Goal: Task Accomplishment & Management: Manage account settings

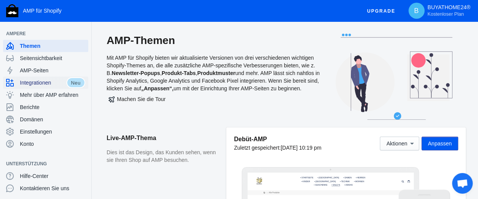
click at [76, 82] on font "Neu" at bounding box center [76, 82] width 10 height 6
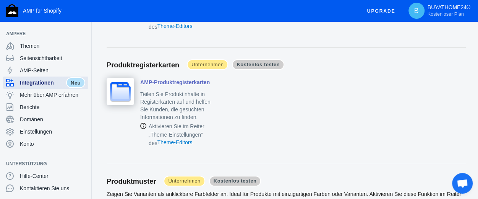
scroll to position [1452, 0]
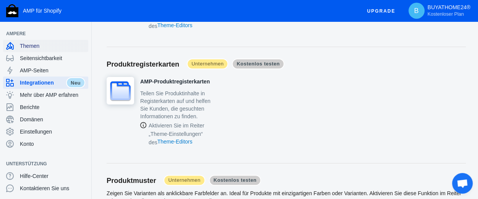
click at [28, 46] on font "Themen" at bounding box center [29, 46] width 19 height 6
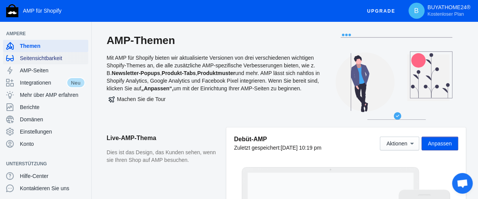
click at [31, 56] on font "Seitensichtbarkeit" at bounding box center [41, 58] width 42 height 6
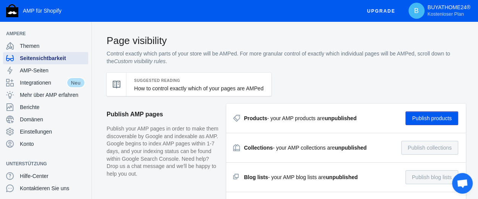
checkbox input "true"
radio input "true"
checkbox input "true"
radio input "true"
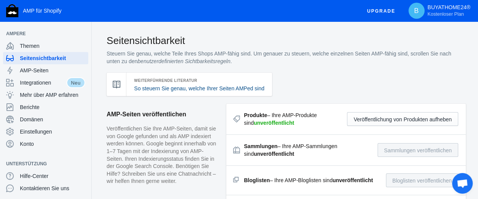
click at [225, 87] on font "So steuern Sie genau, welche Ihrer Seiten AMPed sind" at bounding box center [199, 88] width 130 height 6
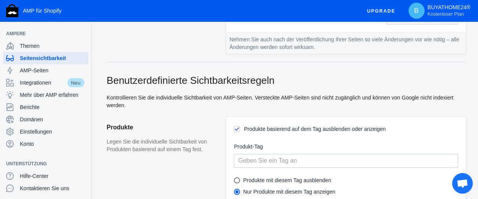
scroll to position [306, 0]
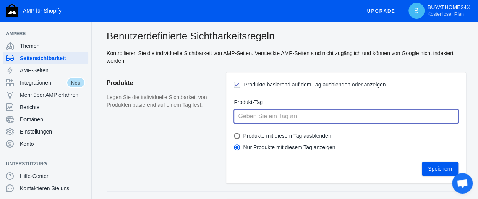
drag, startPoint x: 256, startPoint y: 118, endPoint x: 261, endPoint y: 118, distance: 5.0
click at [256, 118] on input "text" at bounding box center [346, 116] width 224 height 14
type input "shirt"
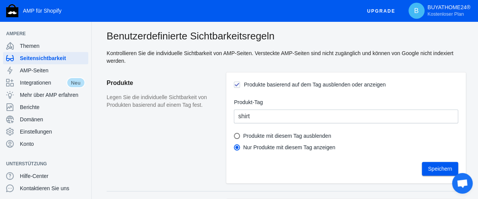
click at [431, 167] on font "Speichern" at bounding box center [440, 168] width 24 height 6
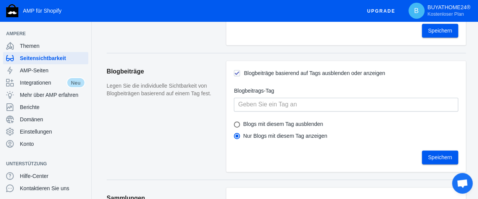
scroll to position [459, 0]
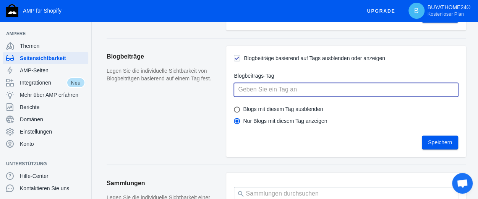
click at [248, 86] on input "text" at bounding box center [346, 90] width 224 height 14
type input "shirt"
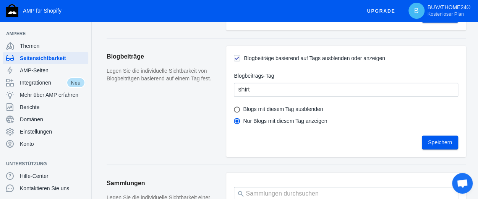
click at [434, 141] on font "Speichern" at bounding box center [440, 142] width 24 height 6
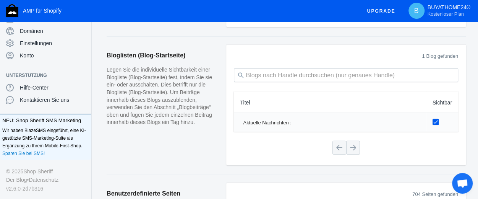
scroll to position [879, 0]
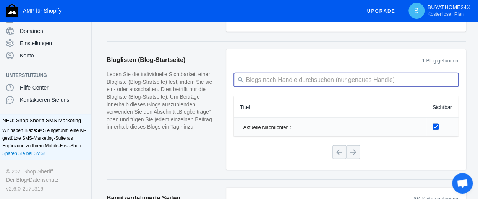
click at [272, 78] on input "search" at bounding box center [346, 80] width 224 height 14
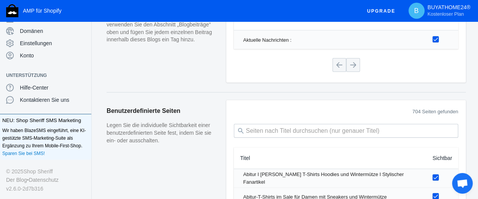
scroll to position [994, 0]
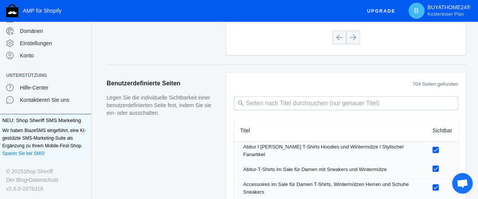
type input "shirts"
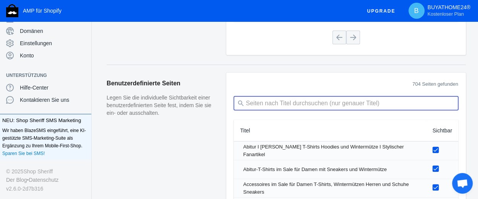
click at [263, 100] on input "search" at bounding box center [346, 103] width 224 height 14
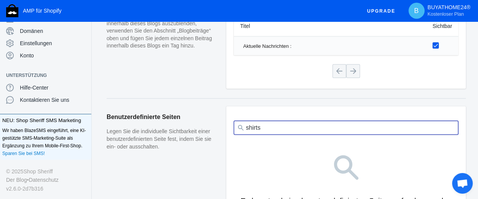
scroll to position [958, 0]
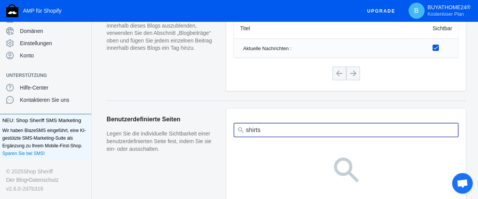
click at [246, 125] on input "shirts" at bounding box center [346, 130] width 224 height 14
type input "t-shirts"
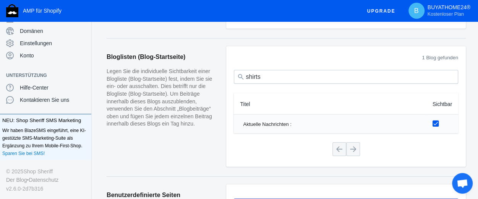
scroll to position [881, 0]
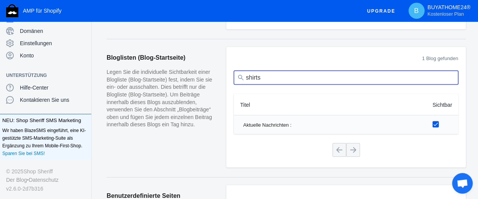
click at [245, 73] on input "shirts" at bounding box center [346, 78] width 224 height 14
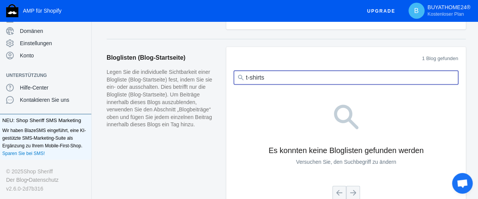
click at [300, 78] on input "t-shirts" at bounding box center [346, 78] width 224 height 14
type input "t-shirts buyathome24"
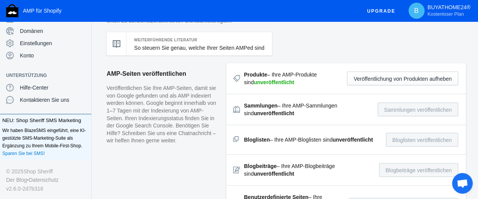
scroll to position [0, 0]
